Goal: Task Accomplishment & Management: Use online tool/utility

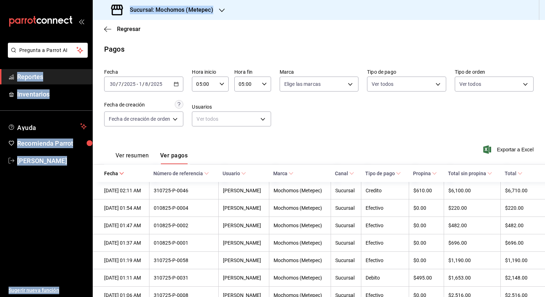
scroll to position [313, 0]
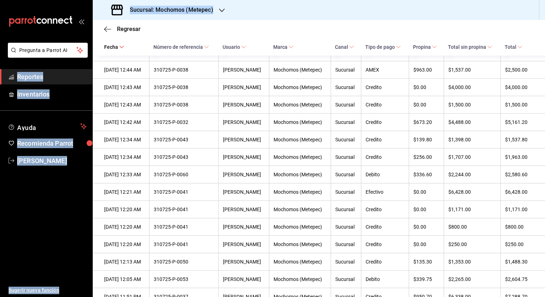
click at [207, 10] on h3 "Sucursal: Mochomos (Metepec)" at bounding box center [168, 10] width 89 height 9
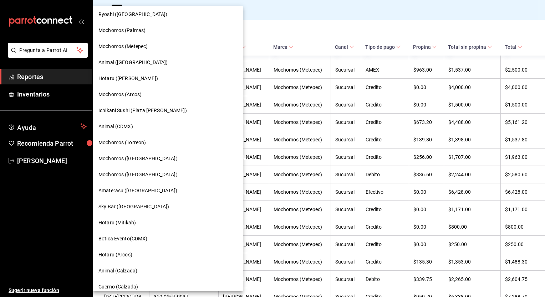
scroll to position [98, 0]
click at [164, 99] on div "Mochomos (Arcos)" at bounding box center [168, 95] width 150 height 16
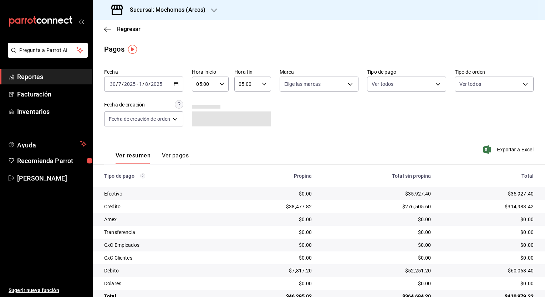
click at [175, 84] on icon "button" at bounding box center [176, 84] width 5 height 5
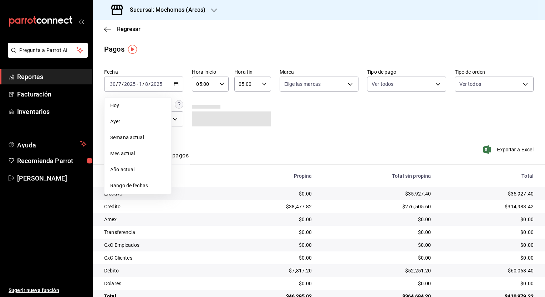
click at [136, 182] on li "Rango de fechas" at bounding box center [137, 186] width 67 height 16
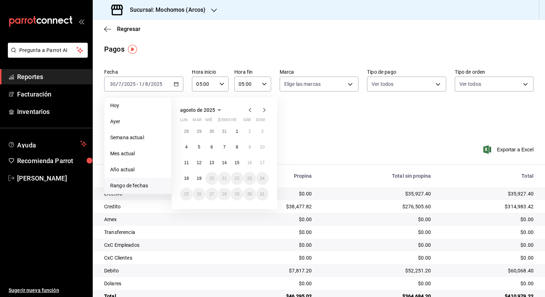
click at [251, 112] on icon "button" at bounding box center [250, 110] width 9 height 9
click at [199, 135] on button "1" at bounding box center [199, 131] width 12 height 13
click at [268, 111] on icon "button" at bounding box center [264, 110] width 9 height 9
click at [198, 182] on button "19" at bounding box center [199, 178] width 12 height 13
type input "00:00"
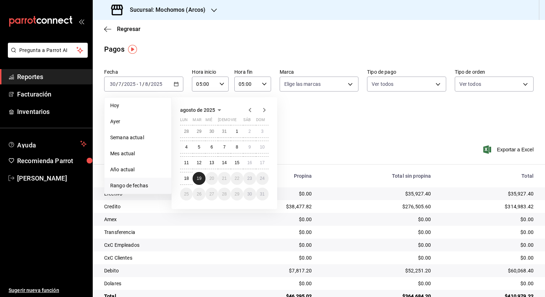
type input "23:59"
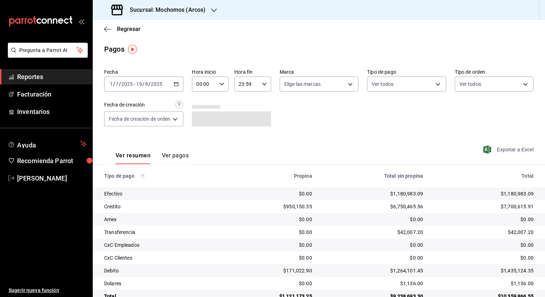
click at [495, 148] on span "Exportar a Excel" at bounding box center [509, 150] width 49 height 9
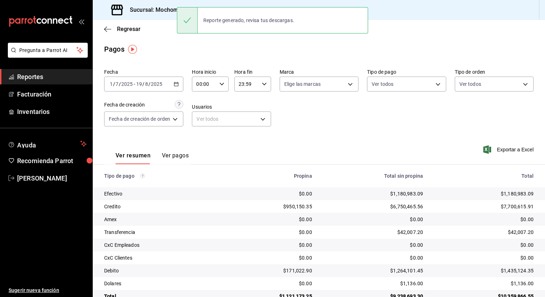
click at [159, 36] on div "Regresar" at bounding box center [319, 29] width 452 height 18
click at [167, 17] on div "Sucursal: Mochomos (Arcos)" at bounding box center [158, 10] width 121 height 20
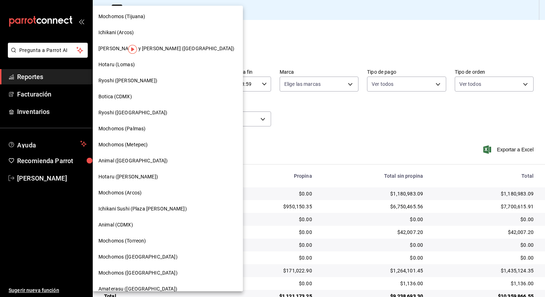
click at [138, 34] on div "Ichikani (Arcos)" at bounding box center [167, 32] width 139 height 7
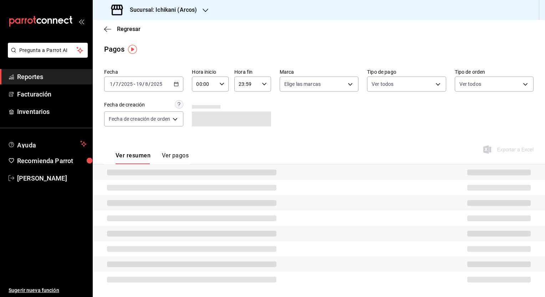
click at [222, 86] on icon "button" at bounding box center [221, 84] width 5 height 5
click at [202, 135] on span "05" at bounding box center [201, 132] width 7 height 6
type input "05:00"
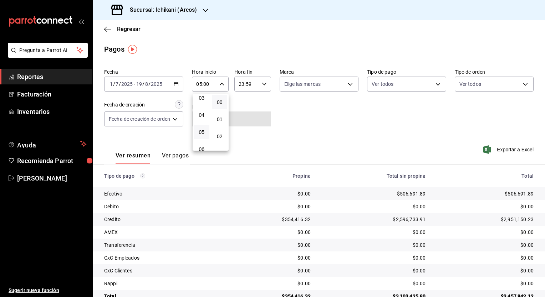
click at [265, 80] on div at bounding box center [272, 148] width 545 height 297
click at [265, 84] on icon "button" at bounding box center [264, 84] width 5 height 5
click at [244, 125] on span "05" at bounding box center [243, 122] width 7 height 6
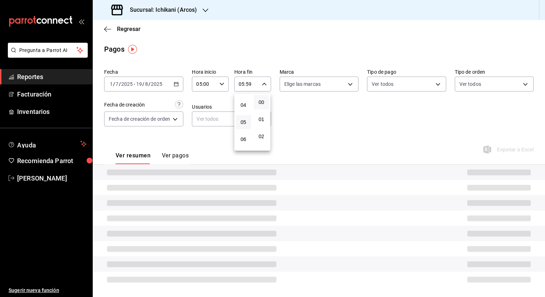
click at [262, 107] on button "00" at bounding box center [261, 102] width 15 height 14
type input "05:00"
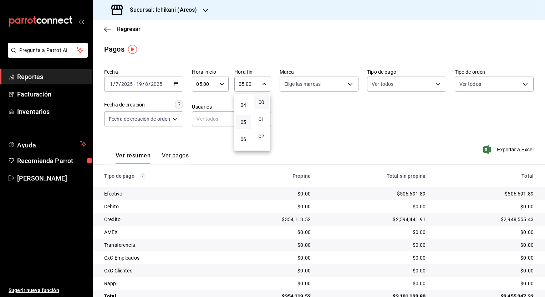
click at [292, 116] on div at bounding box center [272, 148] width 545 height 297
drag, startPoint x: 496, startPoint y: 151, endPoint x: 414, endPoint y: 146, distance: 82.9
click at [414, 146] on div "Ver resumen Ver pagos Exportar a Excel" at bounding box center [319, 154] width 452 height 38
click at [255, 83] on input "05:00" at bounding box center [246, 84] width 25 height 14
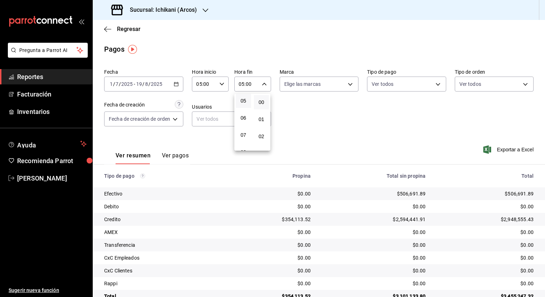
click at [257, 106] on button "00" at bounding box center [261, 102] width 15 height 14
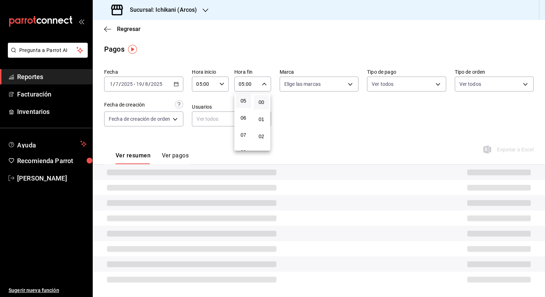
click at [508, 150] on div at bounding box center [272, 148] width 545 height 297
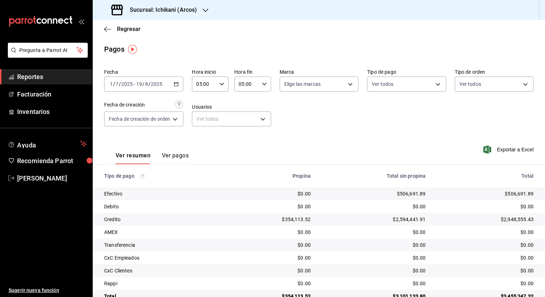
click at [508, 150] on span "Exportar a Excel" at bounding box center [509, 150] width 49 height 9
